Goal: Transaction & Acquisition: Subscribe to service/newsletter

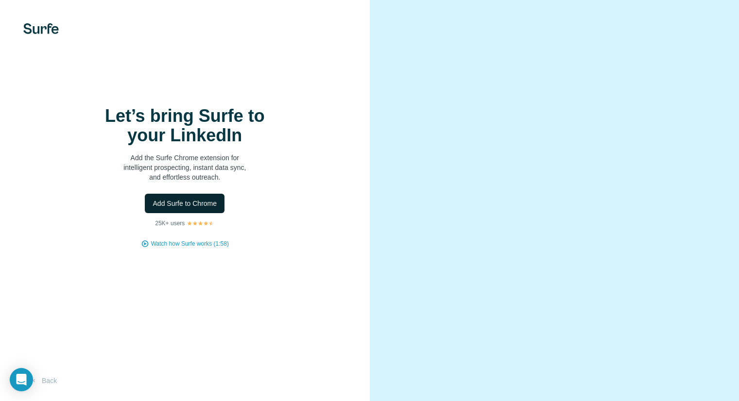
click at [176, 203] on span "Add Surfe to Chrome" at bounding box center [184, 204] width 64 height 10
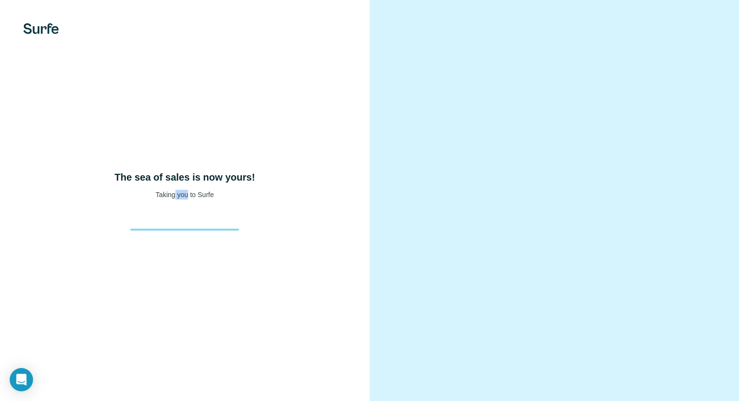
drag, startPoint x: 187, startPoint y: 195, endPoint x: 174, endPoint y: 195, distance: 13.6
click at [174, 195] on p "Taking you to Surfe" at bounding box center [184, 195] width 58 height 10
click at [173, 214] on div at bounding box center [184, 220] width 124 height 19
